Goal: Task Accomplishment & Management: Manage account settings

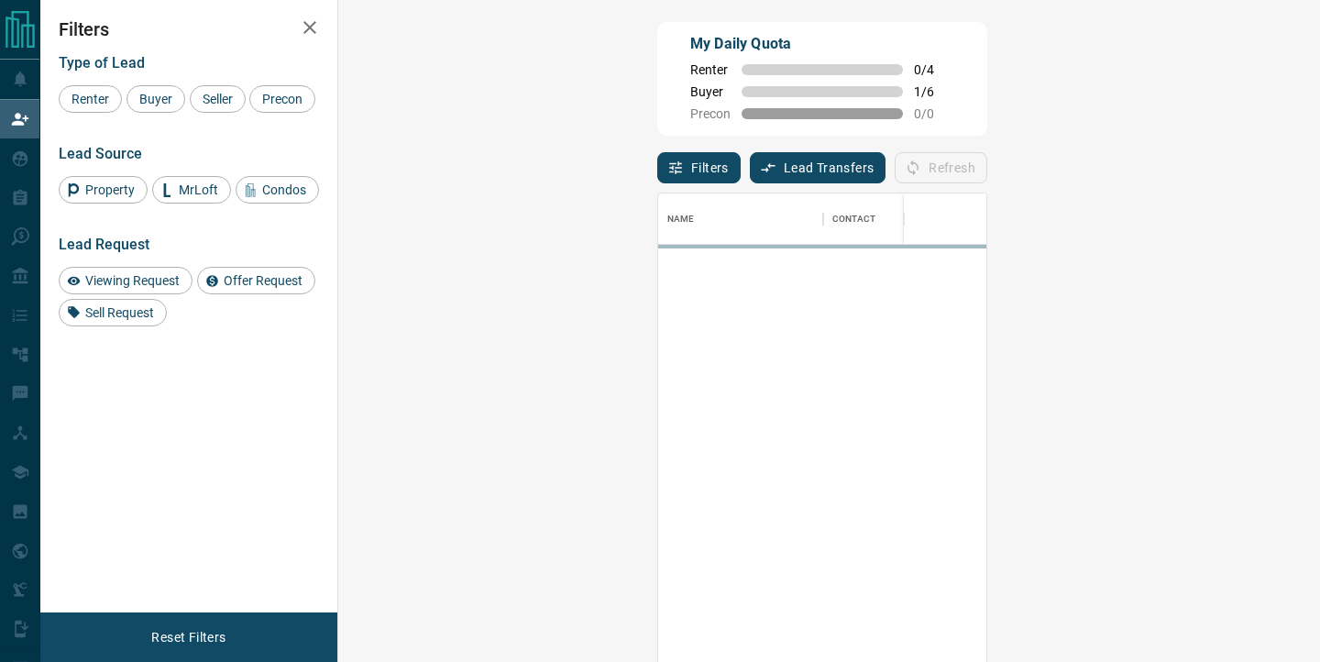
scroll to position [499, 942]
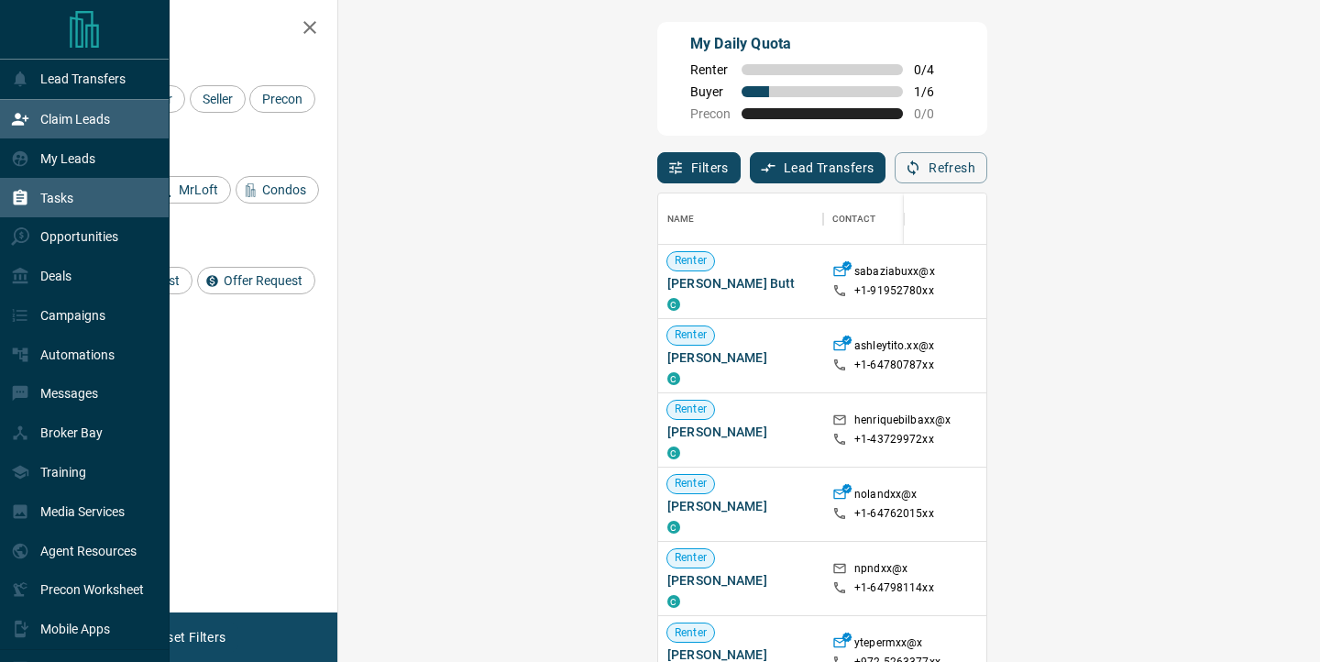
click at [89, 193] on div "Tasks" at bounding box center [85, 197] width 170 height 39
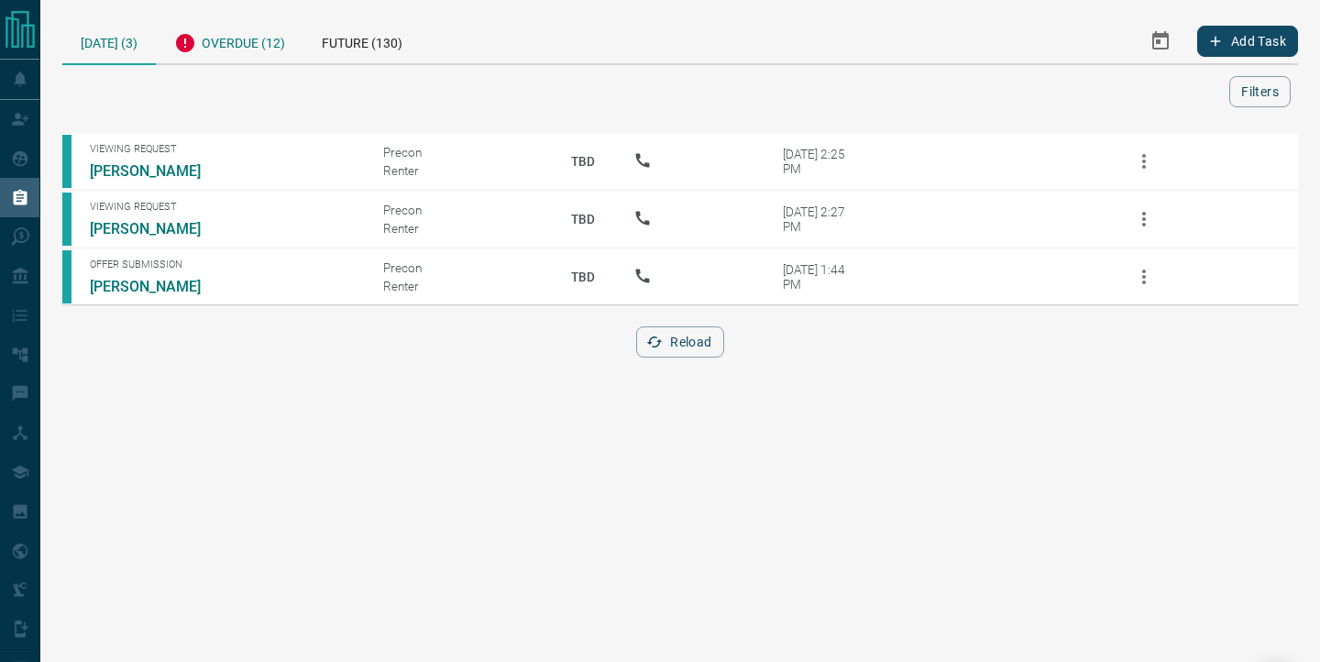
click at [256, 37] on div "Overdue (12)" at bounding box center [230, 40] width 148 height 45
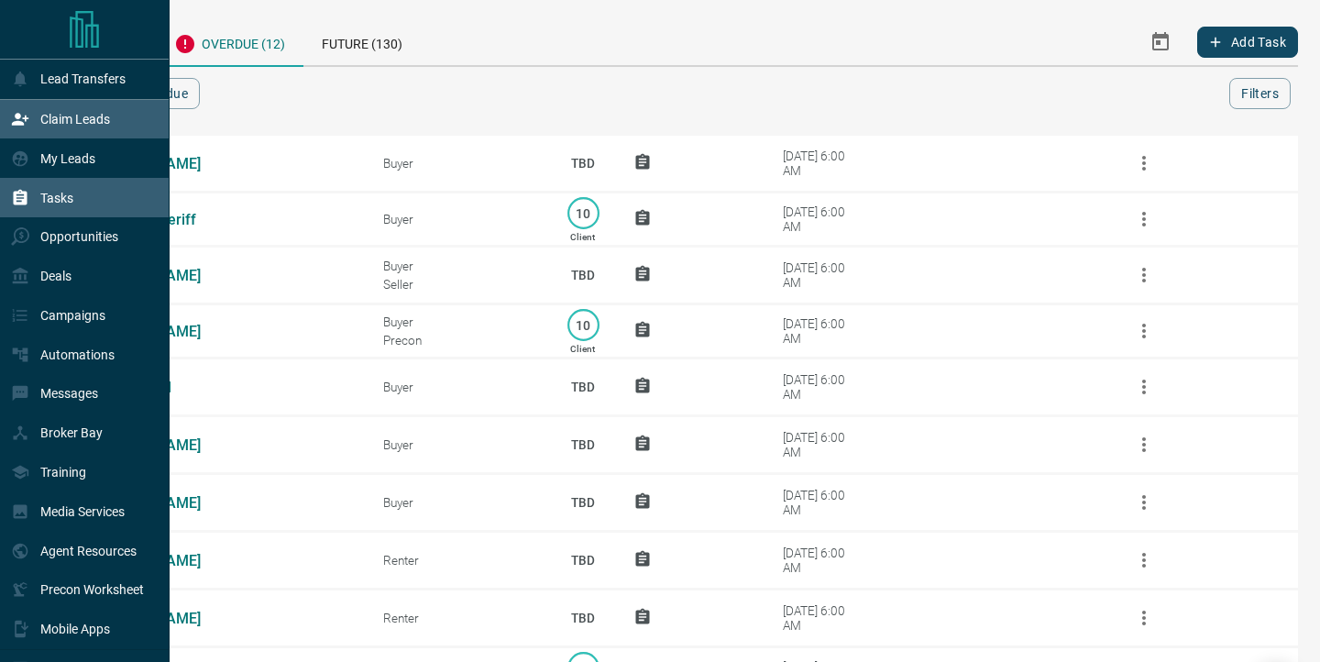
click at [97, 113] on p "Claim Leads" at bounding box center [75, 119] width 70 height 15
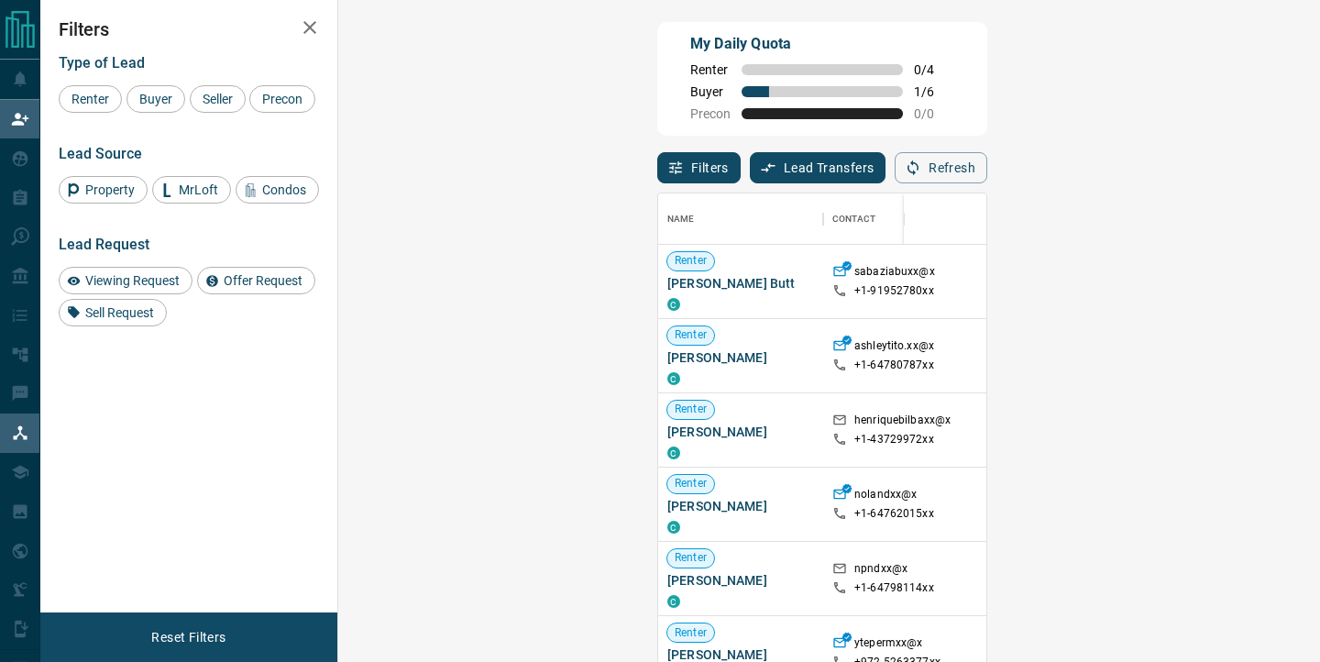
scroll to position [499, 942]
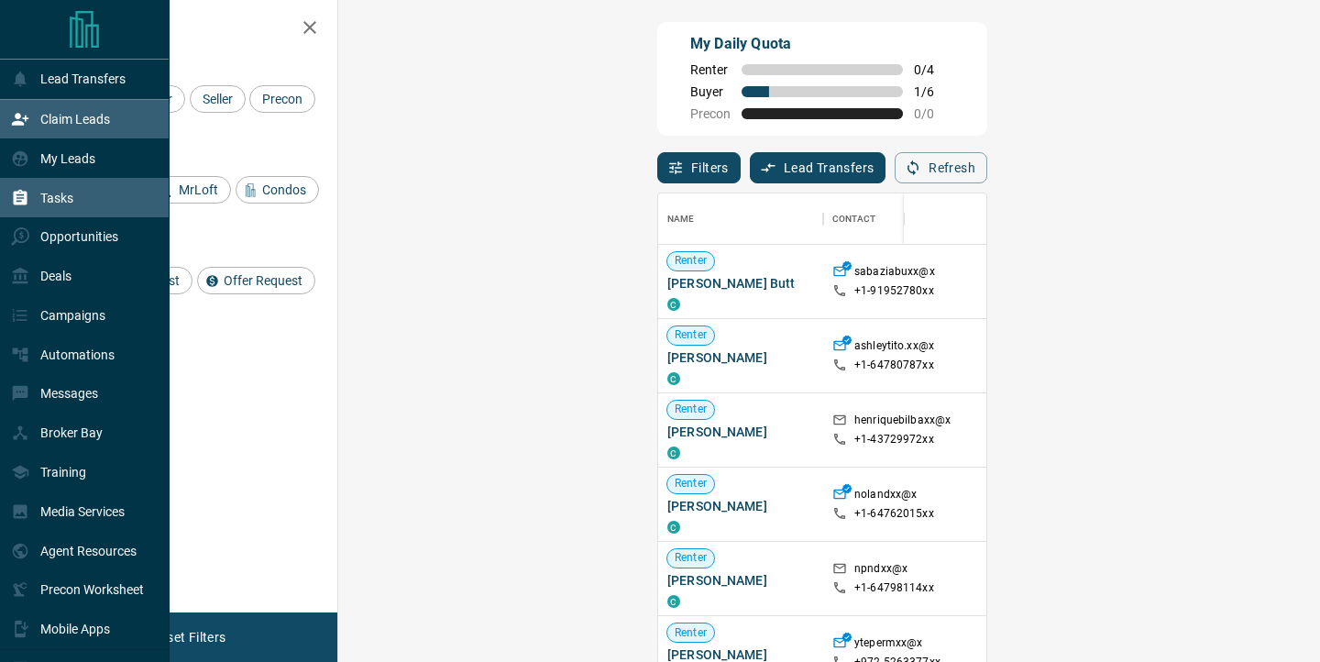
click at [65, 200] on p "Tasks" at bounding box center [56, 198] width 33 height 15
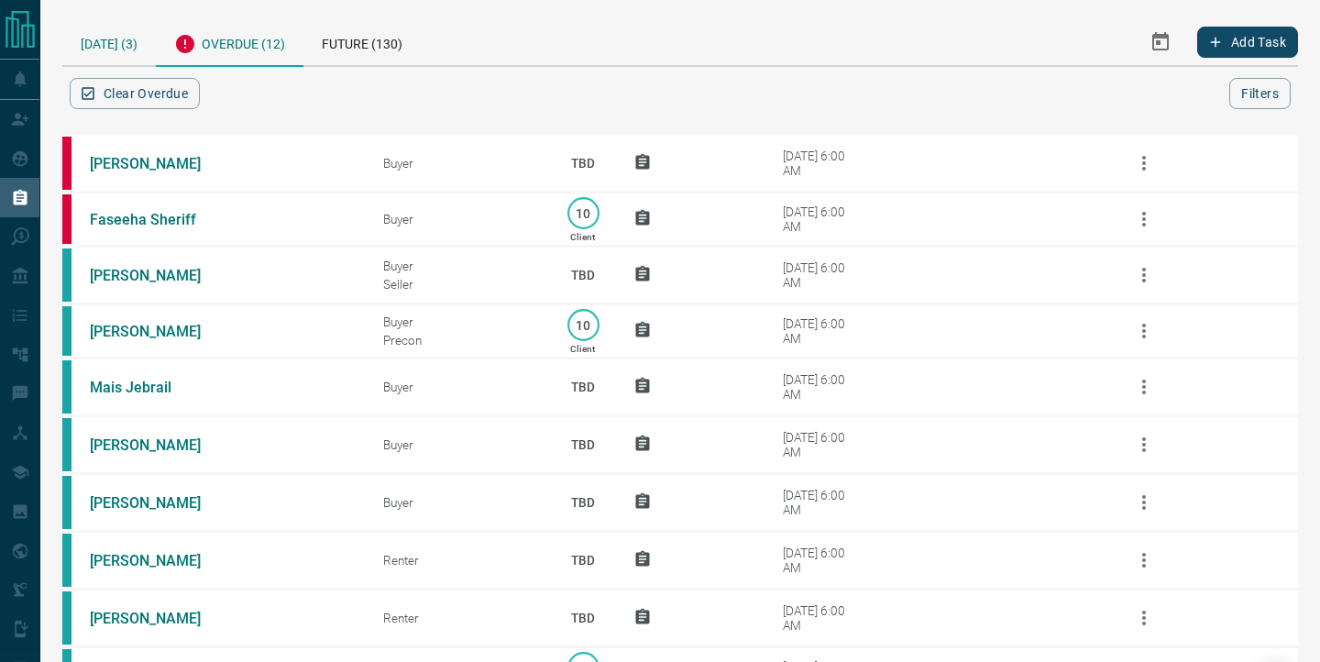
click at [101, 50] on div "[DATE] (3)" at bounding box center [108, 41] width 93 height 47
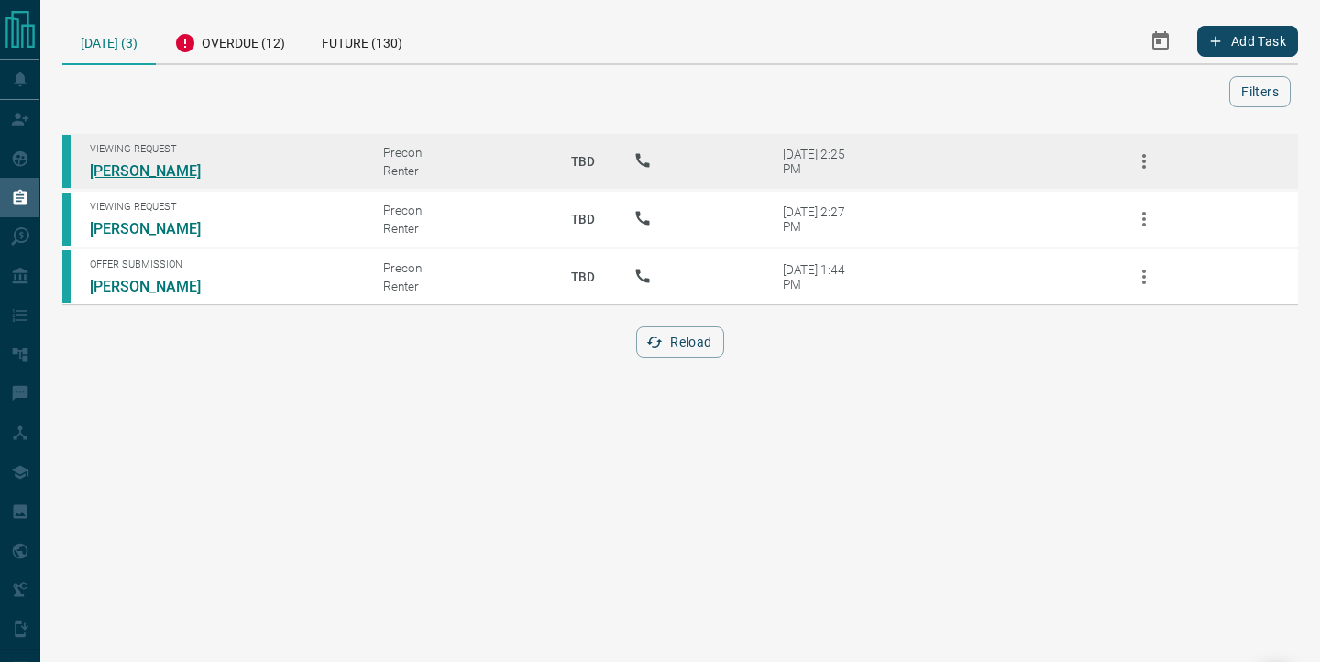
click at [147, 178] on link "[PERSON_NAME]" at bounding box center [158, 170] width 137 height 17
